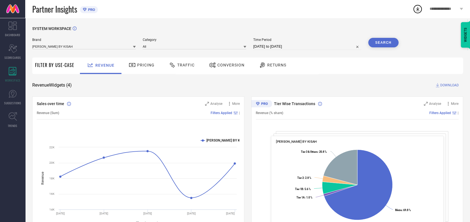
click at [177, 65] on span "Traffic" at bounding box center [185, 65] width 17 height 4
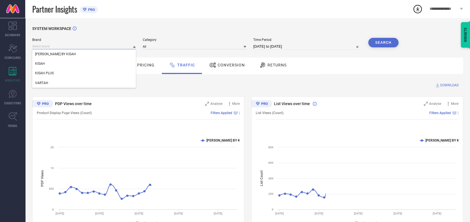
click at [78, 46] on input at bounding box center [84, 46] width 104 height 6
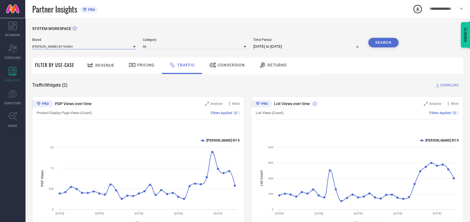
click at [85, 46] on input at bounding box center [84, 46] width 104 height 6
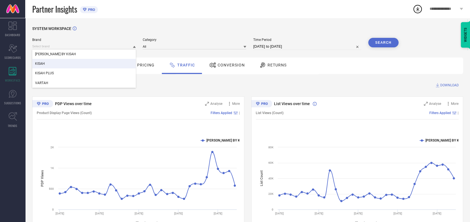
click at [66, 68] on div "KISAH" at bounding box center [84, 64] width 104 height 10
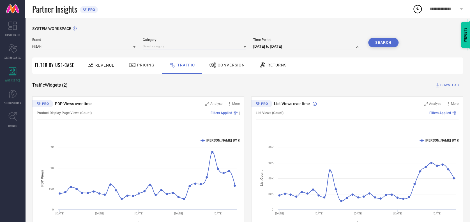
click at [157, 44] on input at bounding box center [195, 46] width 104 height 6
click at [164, 44] on input at bounding box center [195, 46] width 104 height 6
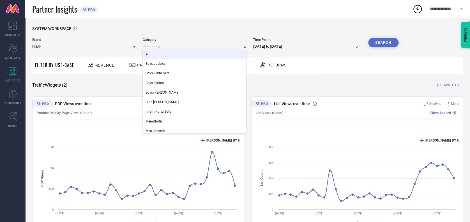
click at [155, 55] on div "All" at bounding box center [195, 54] width 104 height 10
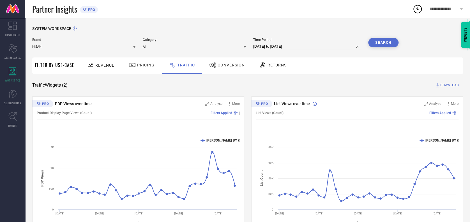
select select "6"
select select "2025"
select select "7"
select select "2025"
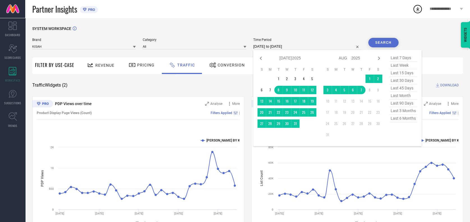
click at [298, 45] on input "[DATE] to [DATE]" at bounding box center [307, 46] width 108 height 7
click at [262, 61] on icon at bounding box center [261, 58] width 7 height 7
select select "5"
select select "2025"
select select "6"
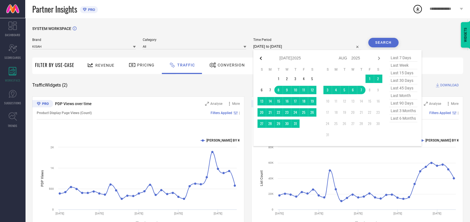
select select "2025"
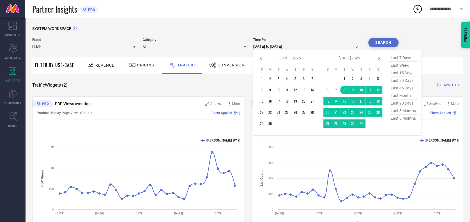
click at [262, 61] on icon at bounding box center [261, 58] width 7 height 7
select select "4"
select select "2025"
select select "5"
select select "2025"
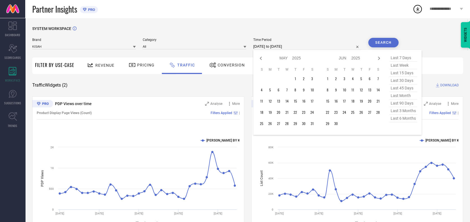
click at [262, 61] on icon at bounding box center [261, 58] width 7 height 7
select select "3"
select select "2025"
select select "4"
select select "2025"
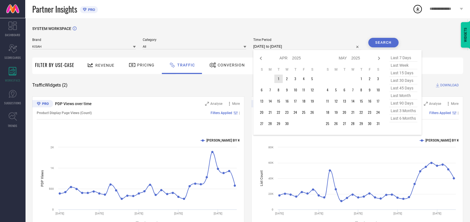
type input "After [DATE]"
click at [281, 78] on td "1" at bounding box center [278, 79] width 8 height 8
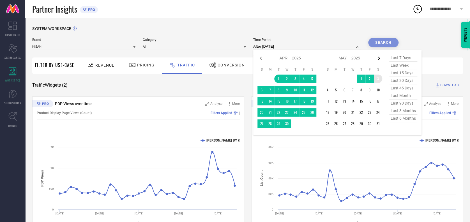
click at [378, 57] on icon at bounding box center [379, 58] width 2 height 3
select select "4"
select select "2025"
select select "5"
select select "2025"
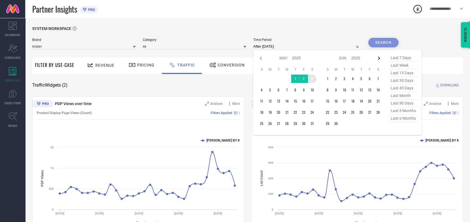
click at [378, 57] on icon at bounding box center [379, 58] width 2 height 3
select select "5"
select select "2025"
select select "6"
select select "2025"
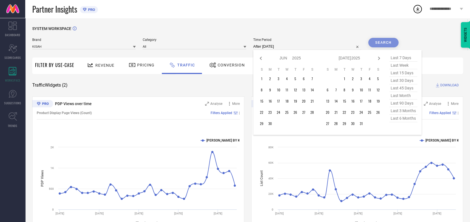
click at [378, 57] on icon at bounding box center [379, 58] width 2 height 3
select select "6"
select select "2025"
select select "7"
select select "2025"
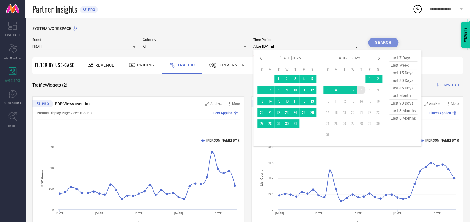
type input "[DATE] to [DATE]"
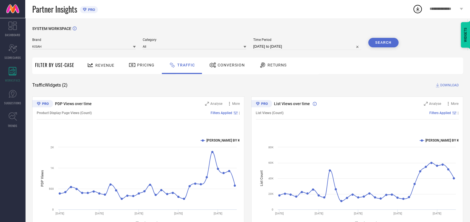
click at [384, 42] on button "Search" at bounding box center [383, 43] width 30 height 10
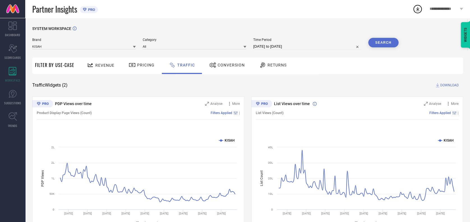
click at [444, 85] on span "DOWNLOAD" at bounding box center [450, 85] width 19 height 6
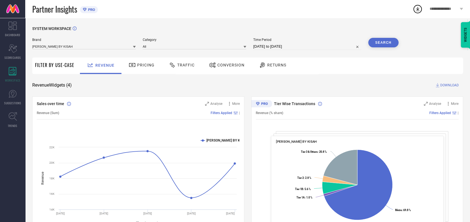
click at [420, 9] on icon at bounding box center [418, 9] width 10 height 10
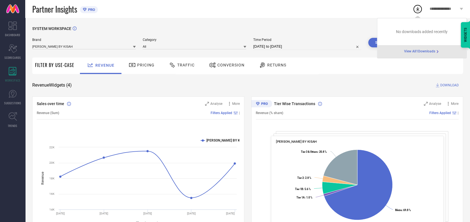
click at [408, 52] on span "View All 1 Downloads" at bounding box center [419, 51] width 31 height 4
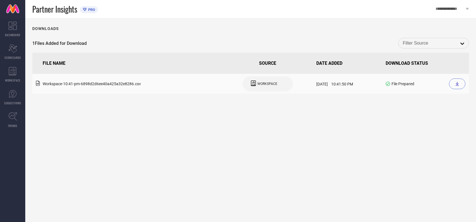
click at [460, 85] on div at bounding box center [457, 84] width 16 height 11
